Goal: Task Accomplishment & Management: Complete application form

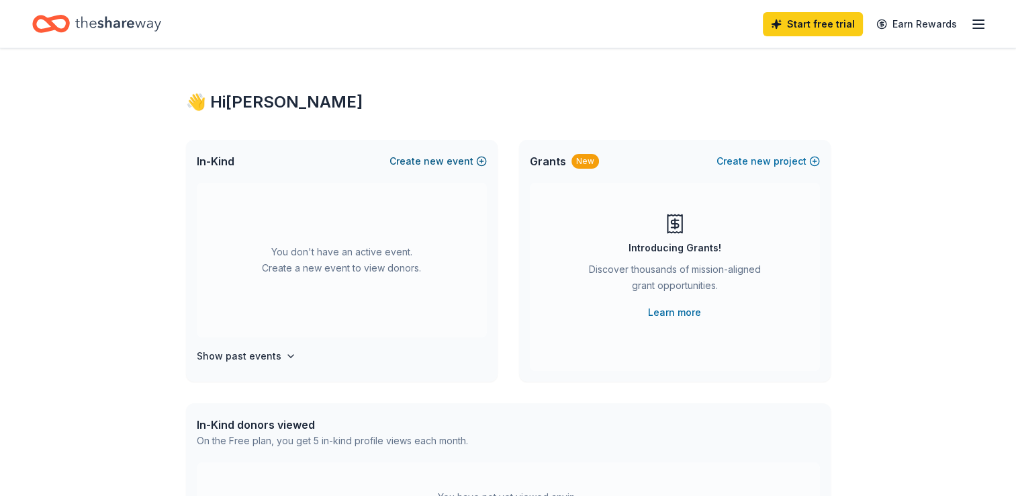
click at [458, 159] on button "Create new event" at bounding box center [437, 161] width 97 height 16
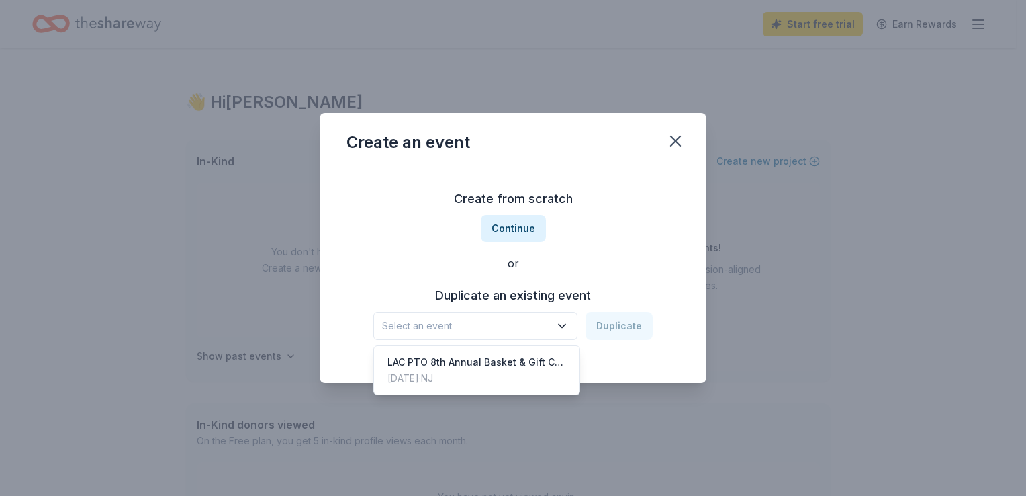
click at [558, 330] on icon "button" at bounding box center [561, 325] width 13 height 13
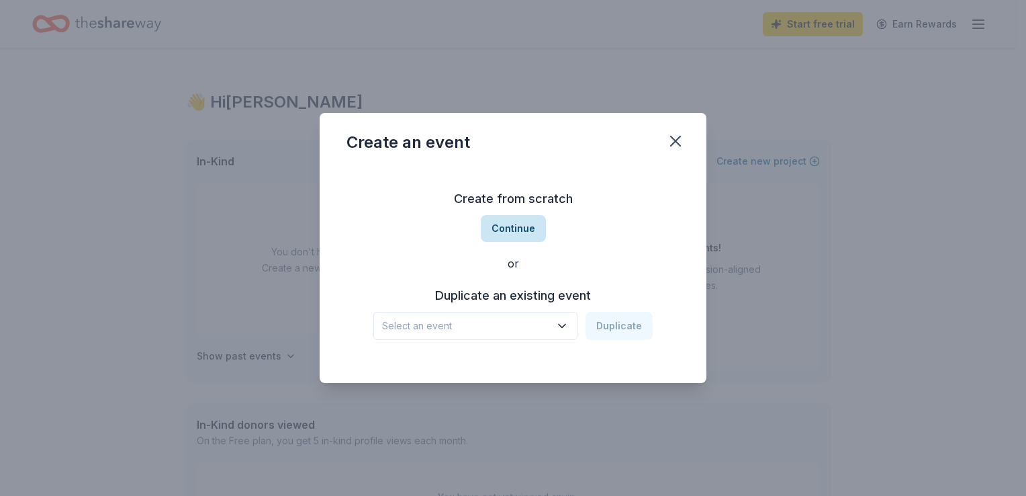
click at [516, 226] on button "Continue" at bounding box center [513, 228] width 65 height 27
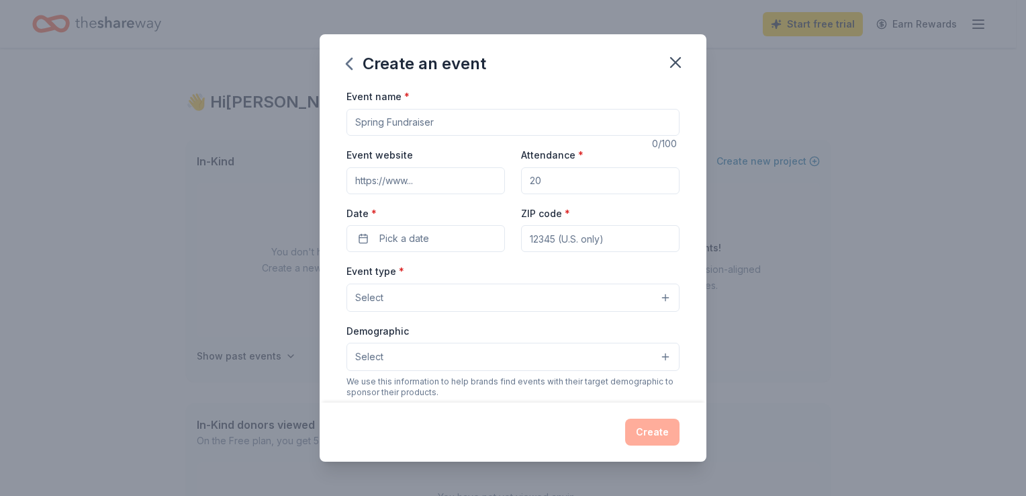
click at [438, 122] on input "Event name *" at bounding box center [512, 122] width 333 height 27
type input "Basket Raffle"
drag, startPoint x: 540, startPoint y: 187, endPoint x: 485, endPoint y: 183, distance: 54.5
click at [485, 183] on div "Event website Attendance * Date * Pick a date ZIP code *" at bounding box center [512, 198] width 333 height 105
type input "200"
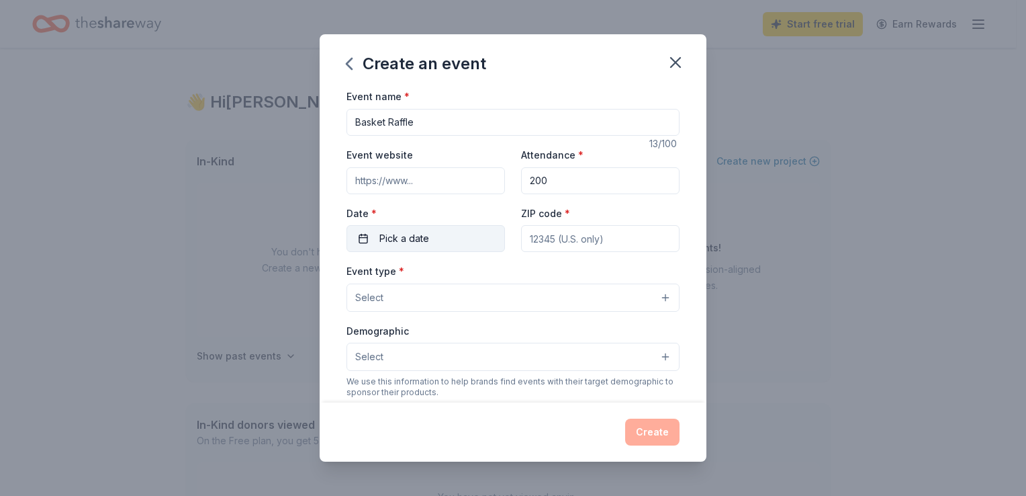
click at [426, 238] on span "Pick a date" at bounding box center [404, 238] width 50 height 16
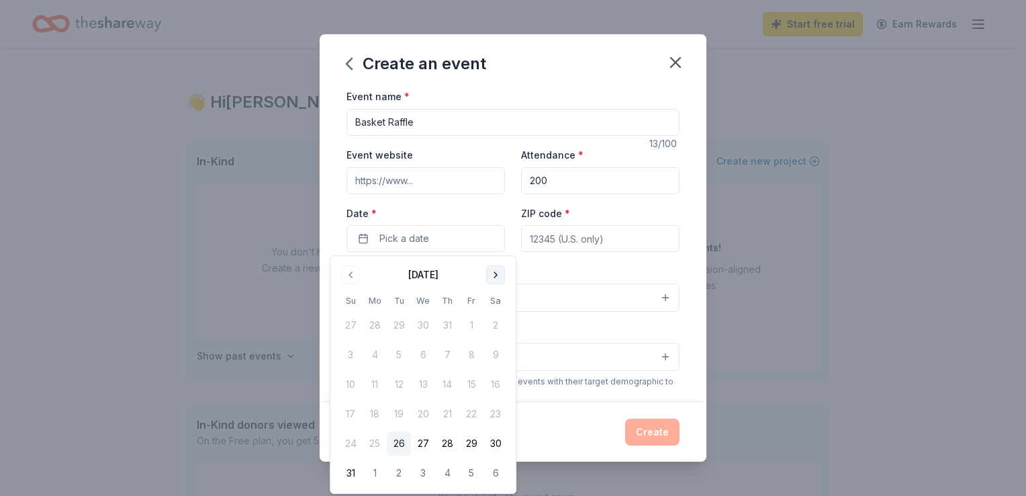
click at [498, 281] on button "Go to next month" at bounding box center [495, 274] width 19 height 19
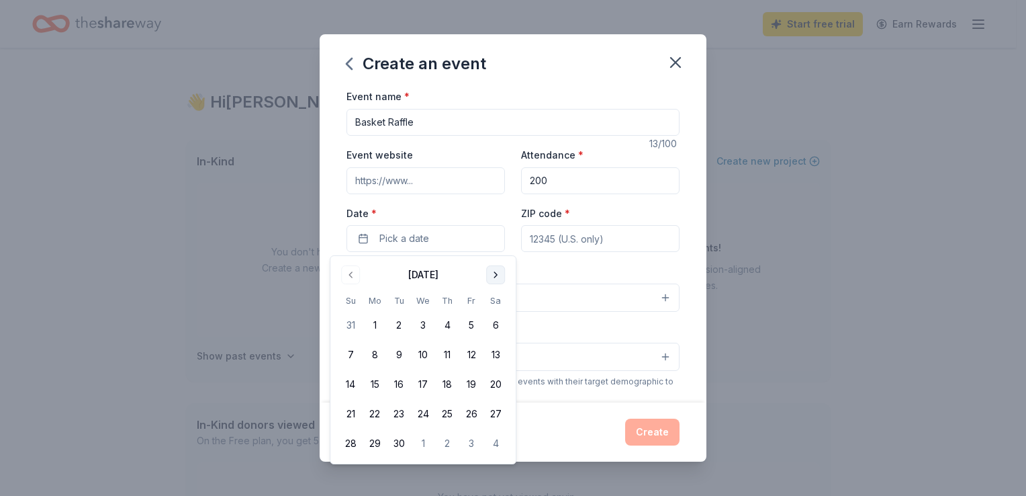
click at [498, 281] on button "Go to next month" at bounding box center [495, 274] width 19 height 19
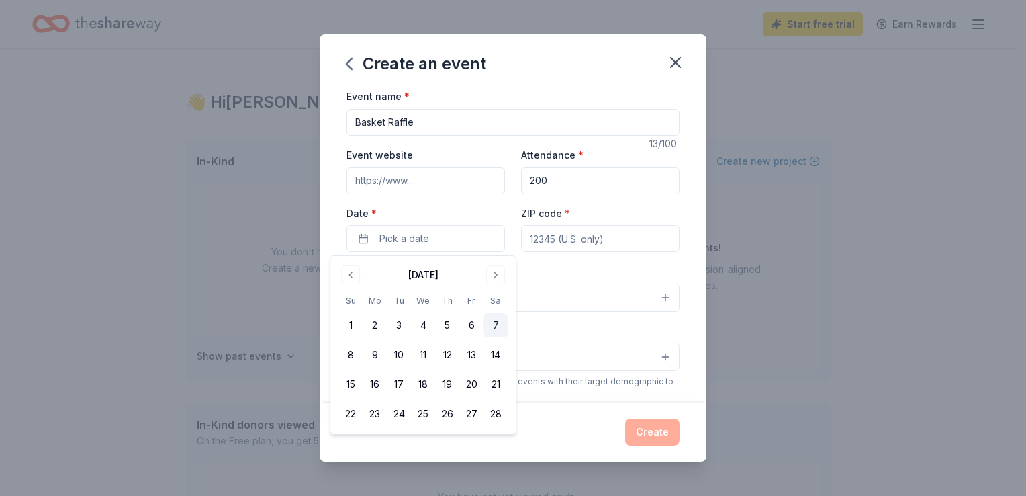
click at [497, 328] on button "7" at bounding box center [495, 325] width 24 height 24
click at [557, 242] on input "ZIP code *" at bounding box center [600, 238] width 158 height 27
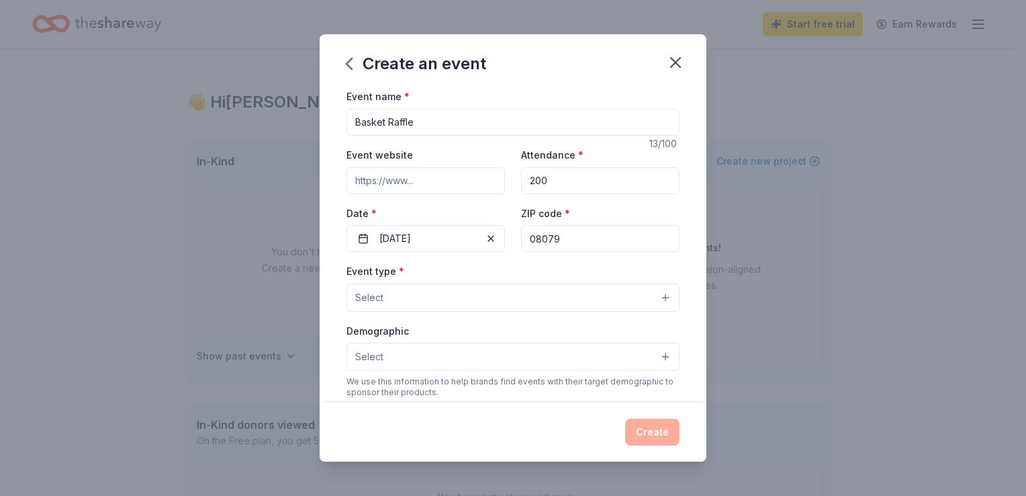
type input "08079"
click at [436, 289] on button "Select" at bounding box center [512, 297] width 333 height 28
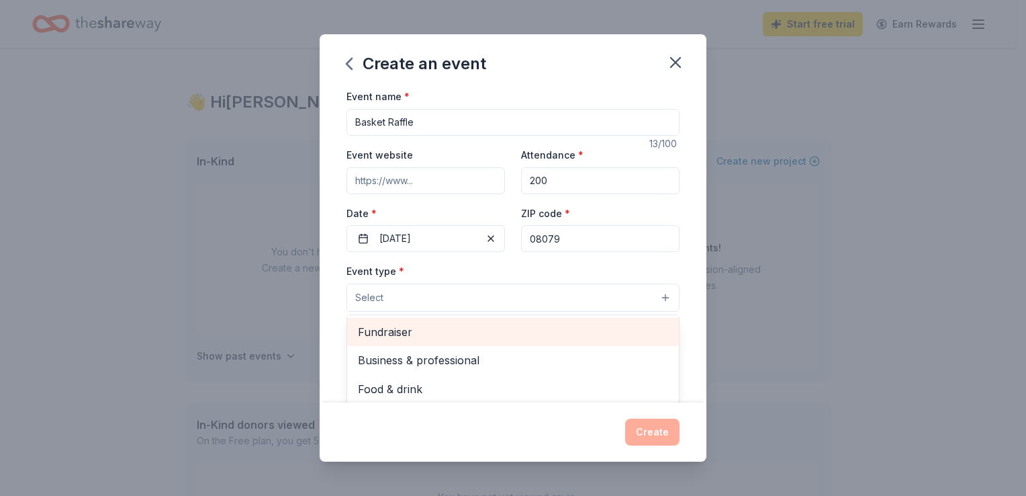
click at [434, 334] on span "Fundraiser" at bounding box center [513, 331] width 310 height 17
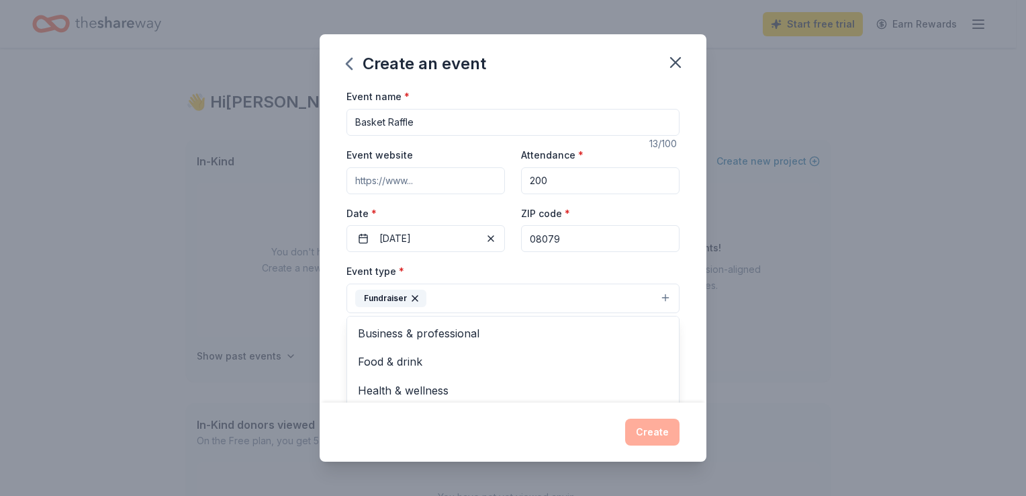
click at [326, 318] on div "Event name * Basket Raffle 13 /100 Event website Attendance * 200 Date * [DATE]…" at bounding box center [513, 245] width 387 height 314
click at [389, 363] on button "Select" at bounding box center [512, 358] width 333 height 28
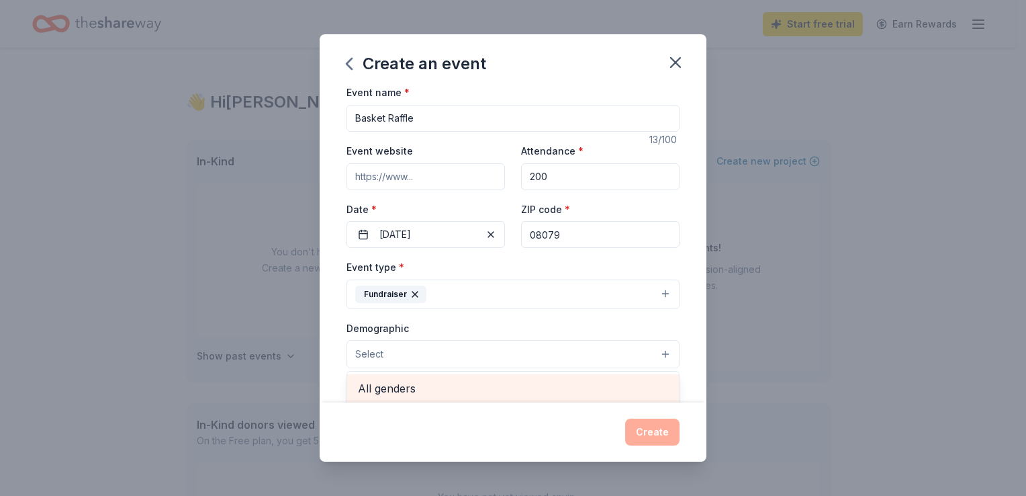
click at [391, 388] on span "All genders" at bounding box center [513, 387] width 310 height 17
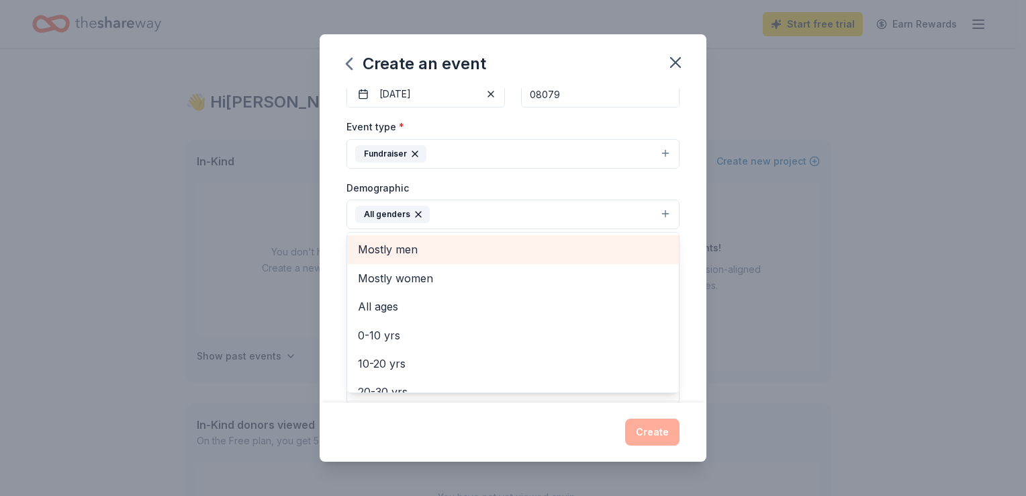
scroll to position [207, 0]
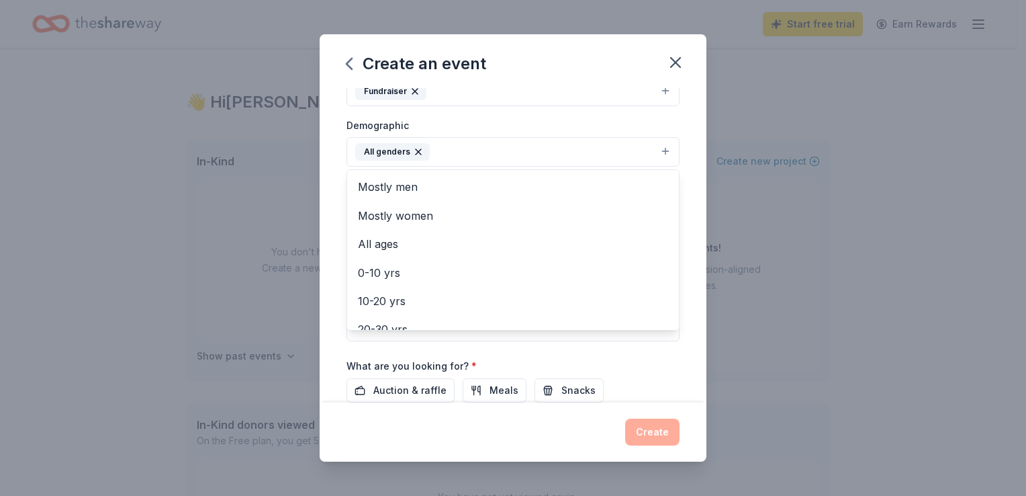
click at [318, 281] on div "Create an event Event name * Basket Raffle 13 /100 Event website Attendance * 2…" at bounding box center [513, 248] width 1026 height 496
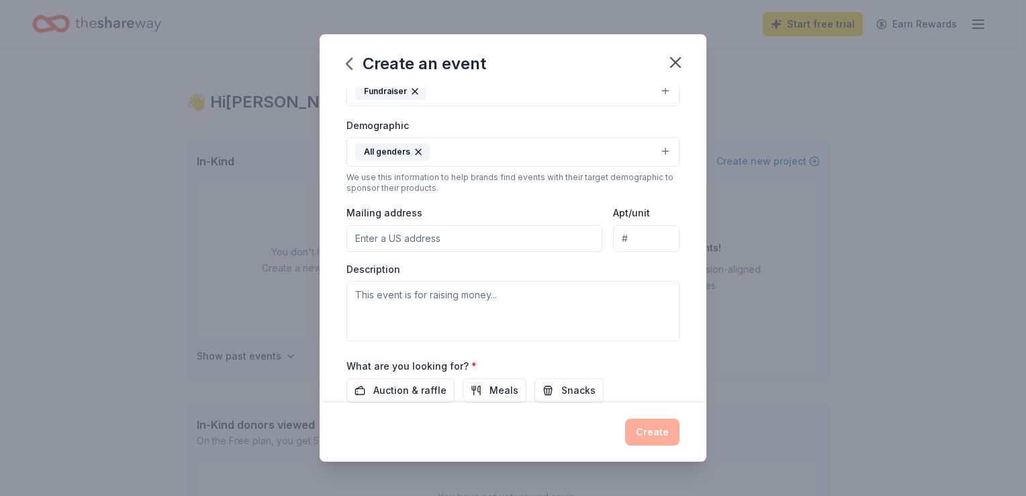
click at [398, 242] on input "Mailing address" at bounding box center [474, 238] width 256 height 27
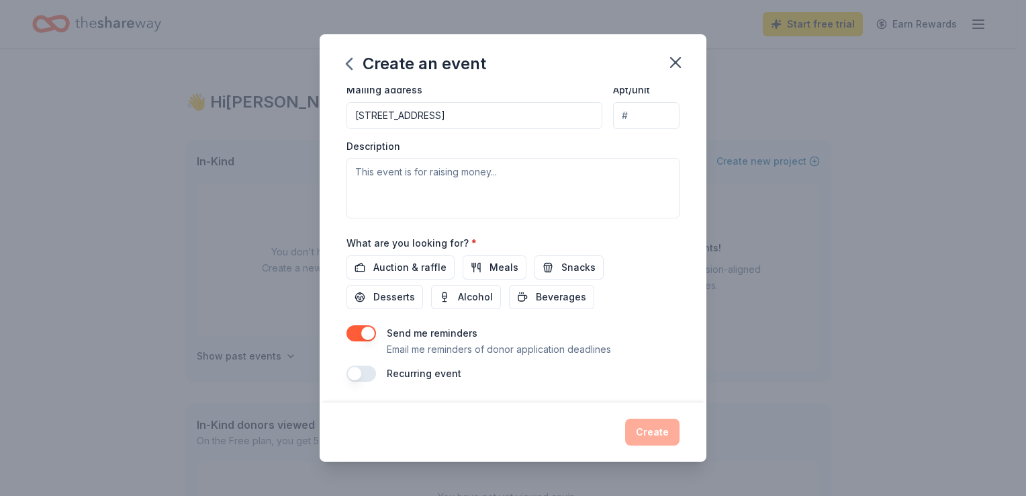
scroll to position [195, 0]
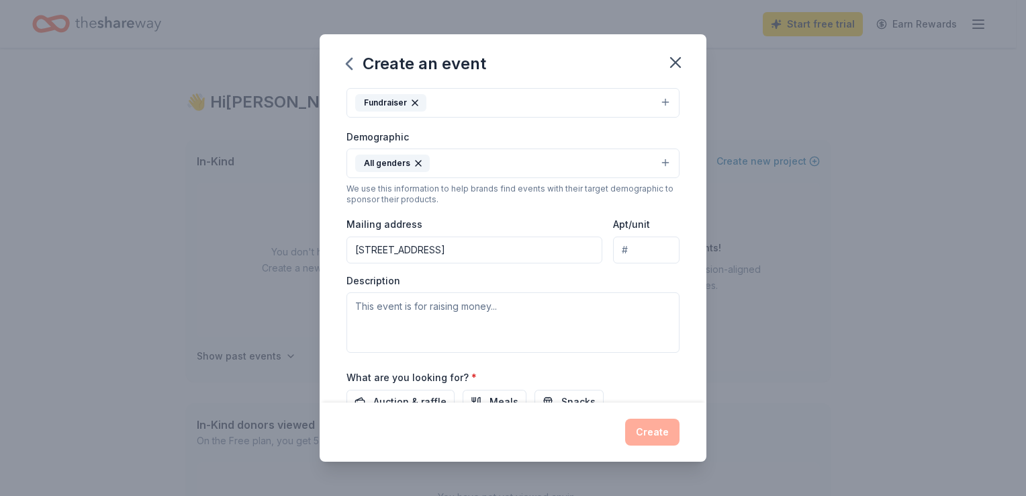
type input "[STREET_ADDRESS]"
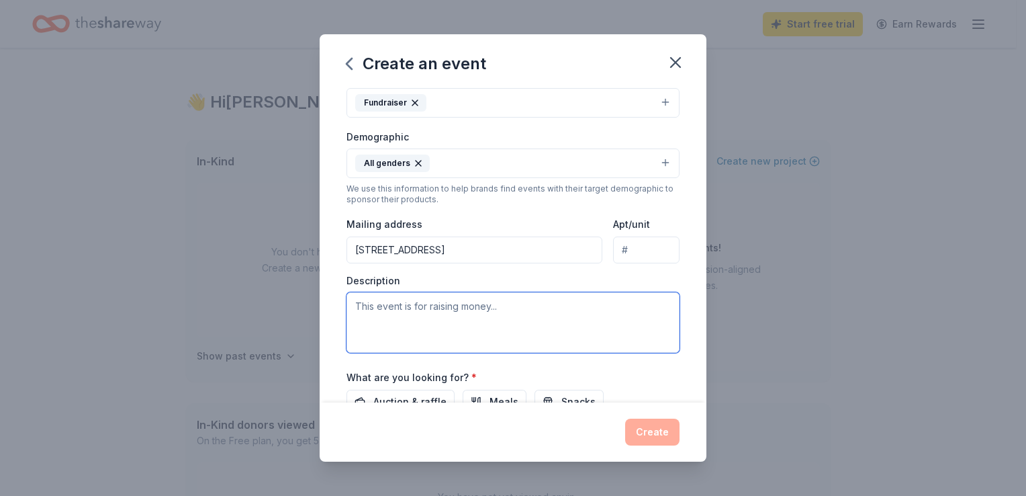
click at [366, 308] on textarea at bounding box center [512, 322] width 333 height 60
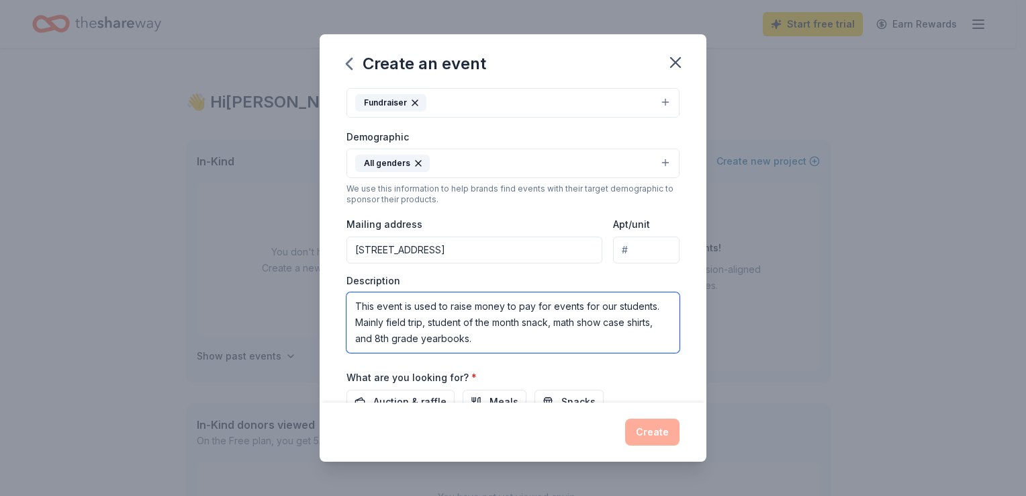
scroll to position [263, 0]
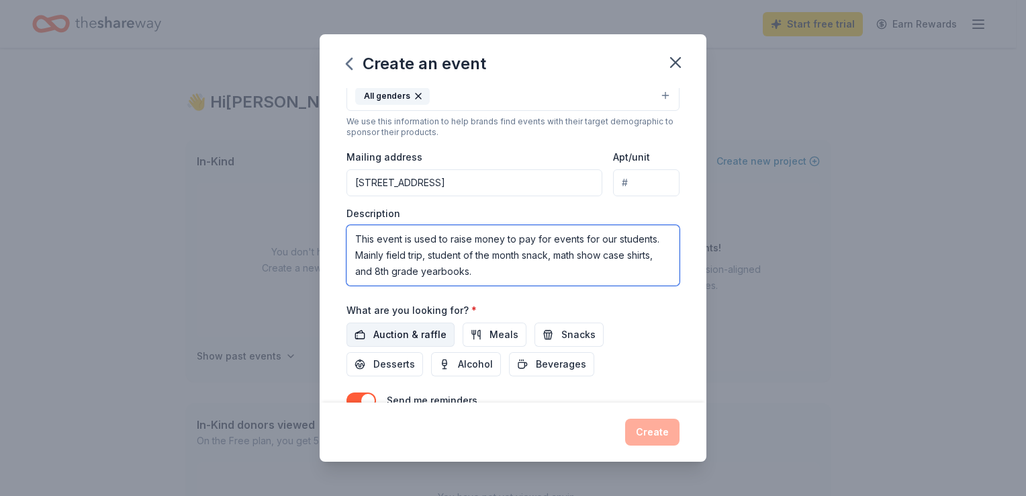
type textarea "This event is used to raise money to pay for events for our students. Mainly fi…"
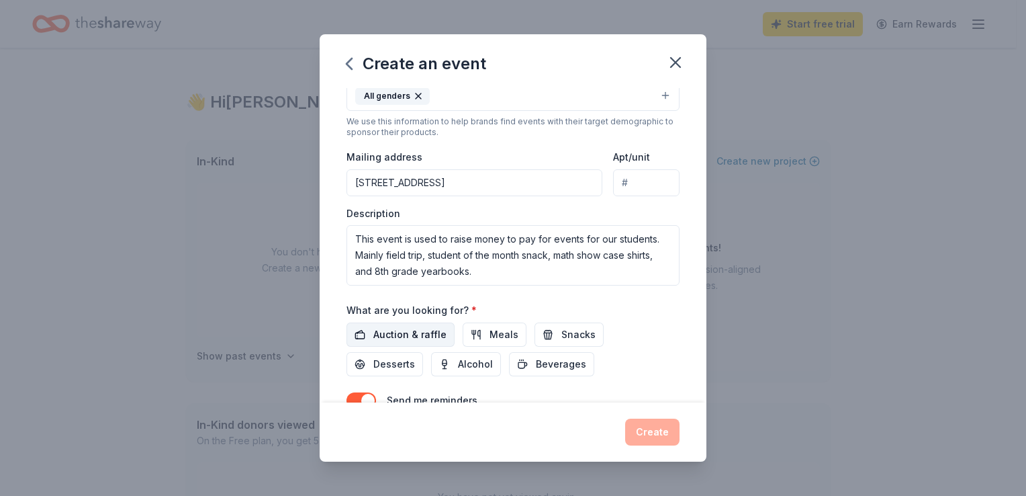
click at [400, 342] on span "Auction & raffle" at bounding box center [409, 334] width 73 height 16
click at [328, 345] on div "Event name * Basket Raffle 13 /100 Event website Attendance * 200 Date * [DATE]…" at bounding box center [513, 245] width 387 height 314
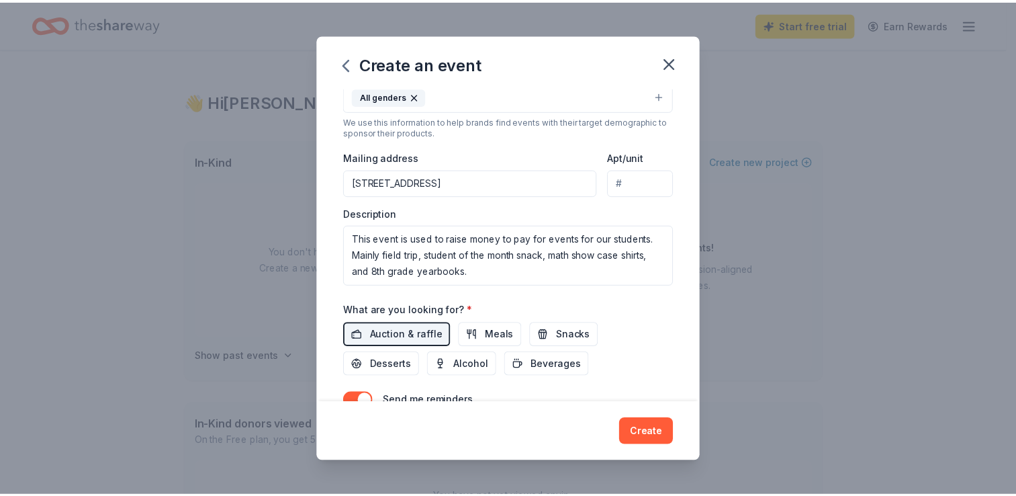
scroll to position [330, 0]
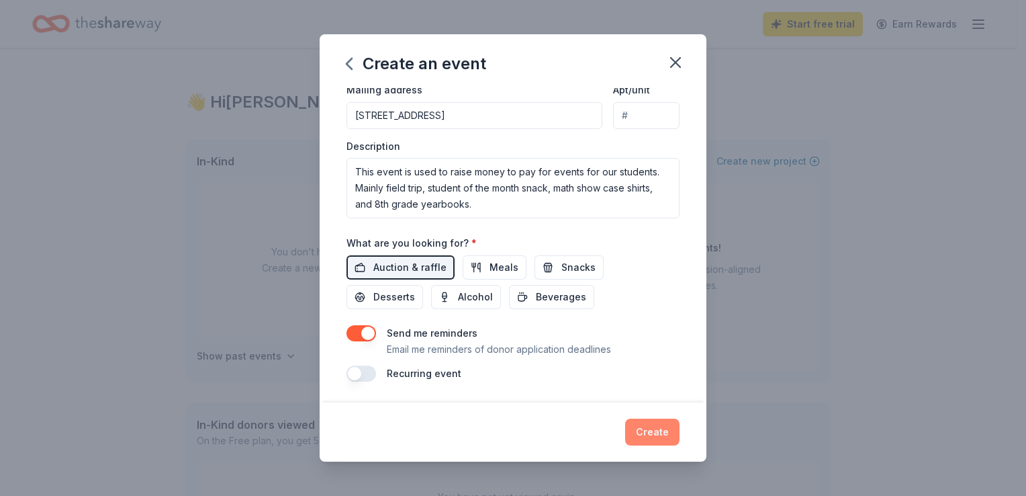
click at [654, 429] on button "Create" at bounding box center [652, 431] width 54 height 27
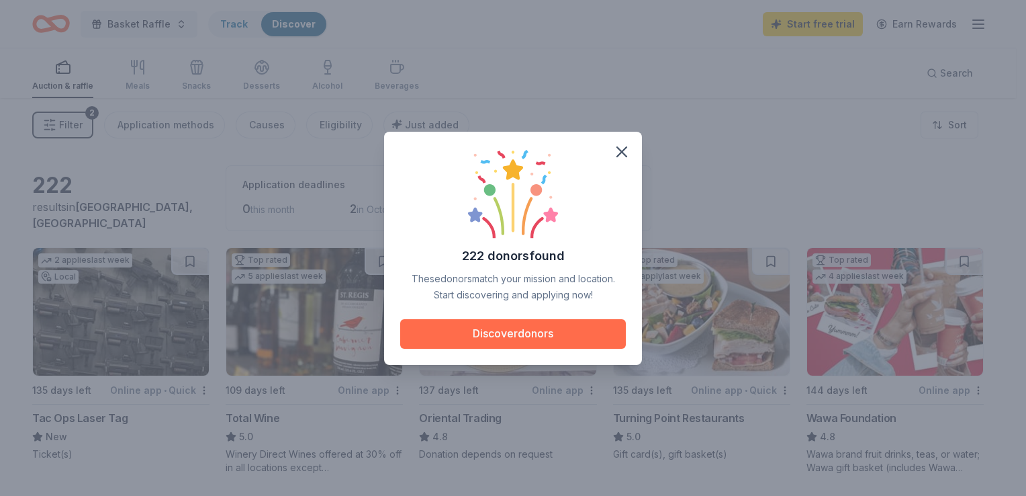
click at [558, 335] on button "Discover donors" at bounding box center [513, 334] width 226 height 30
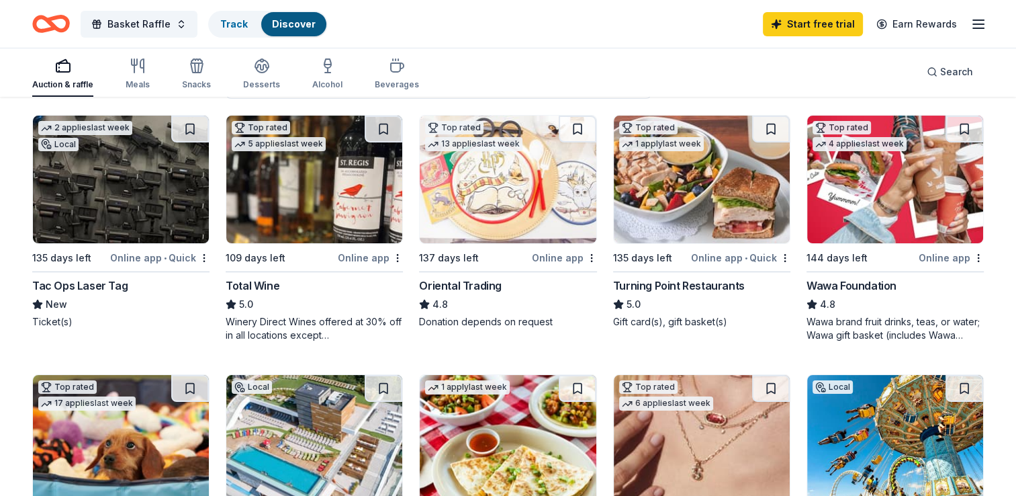
scroll to position [134, 0]
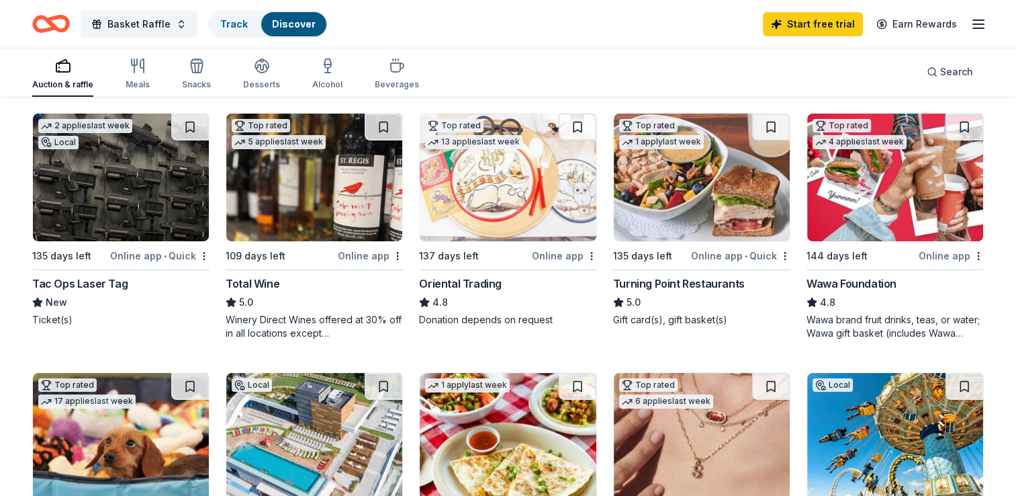
click at [518, 219] on img at bounding box center [508, 177] width 176 height 128
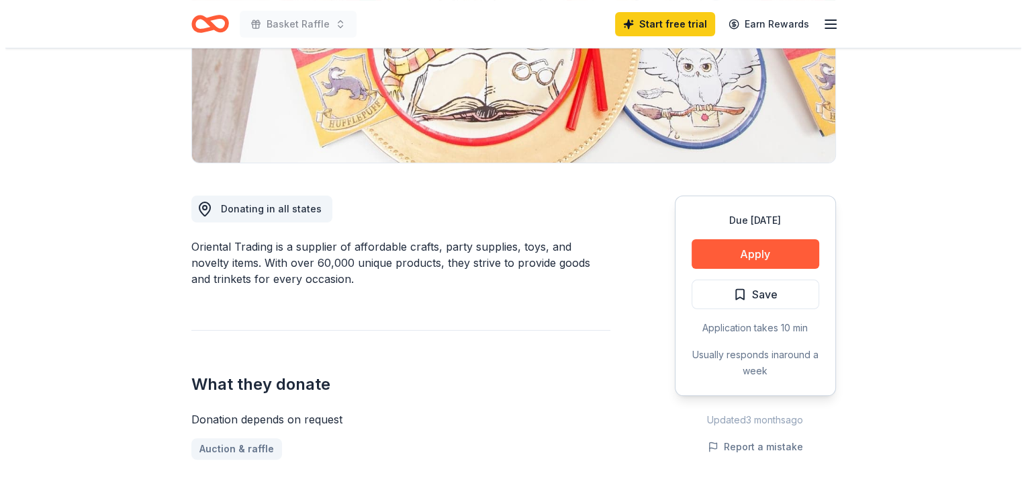
scroll to position [269, 0]
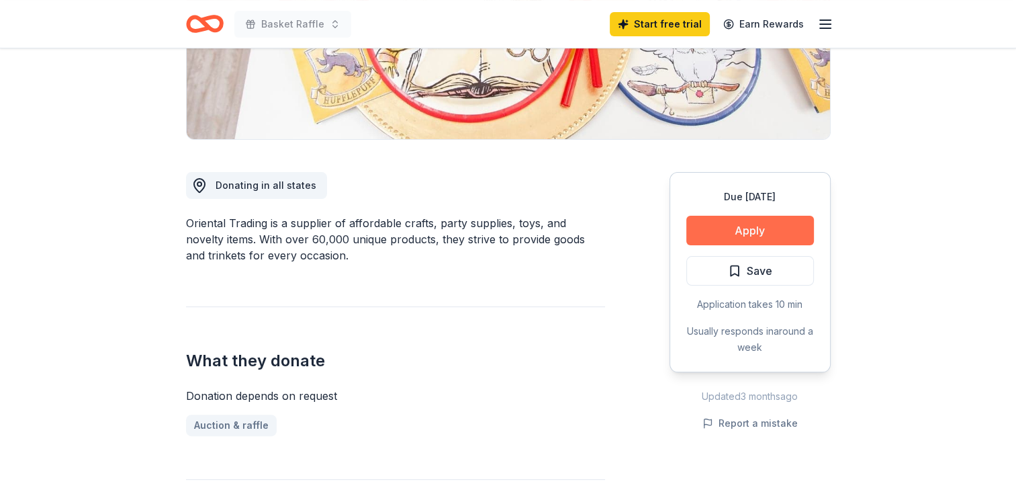
click at [725, 224] on button "Apply" at bounding box center [750, 231] width 128 height 30
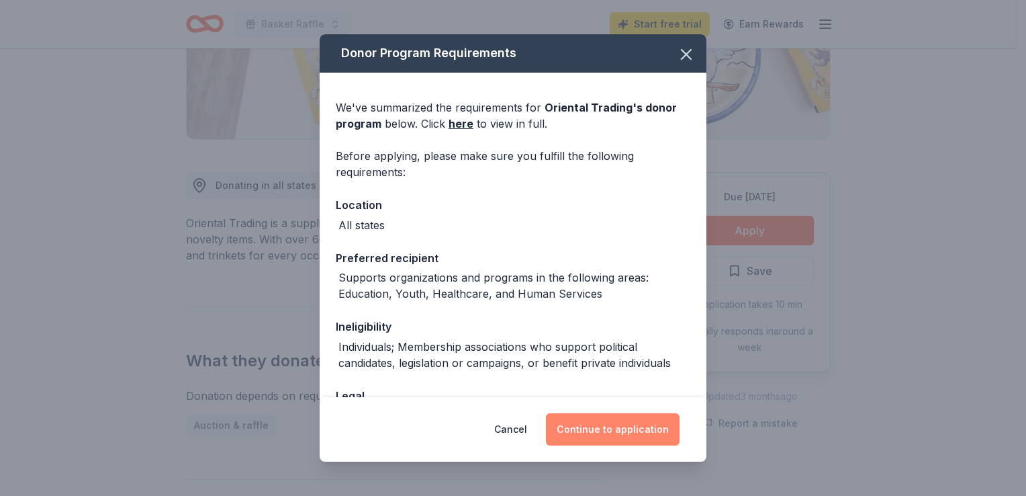
click at [602, 425] on button "Continue to application" at bounding box center [613, 429] width 134 height 32
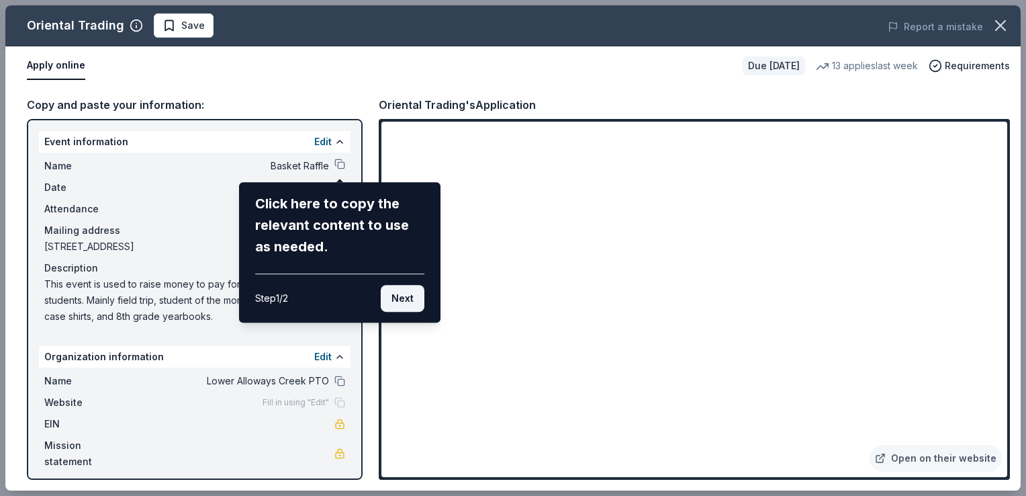
click at [400, 295] on button "Next" at bounding box center [403, 298] width 44 height 27
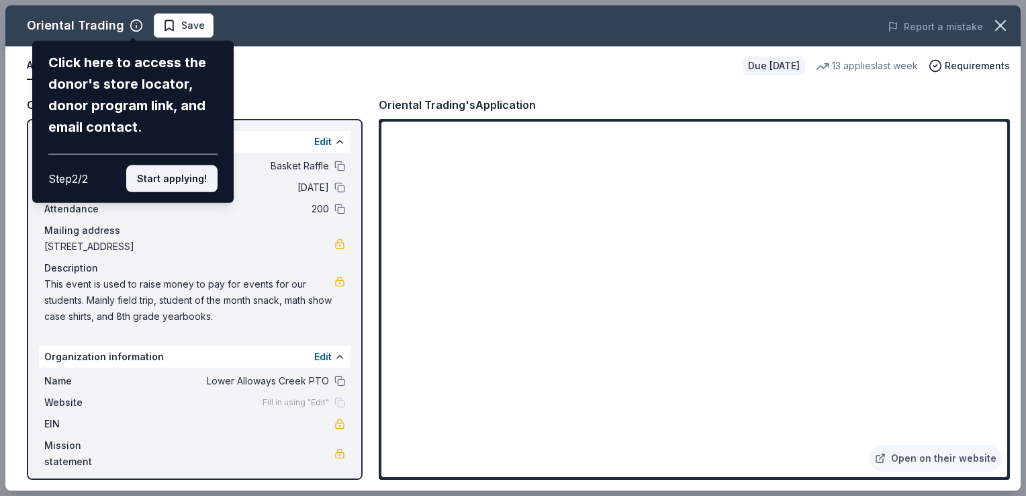
click at [185, 177] on button "Start applying!" at bounding box center [171, 178] width 91 height 27
